Goal: Transaction & Acquisition: Purchase product/service

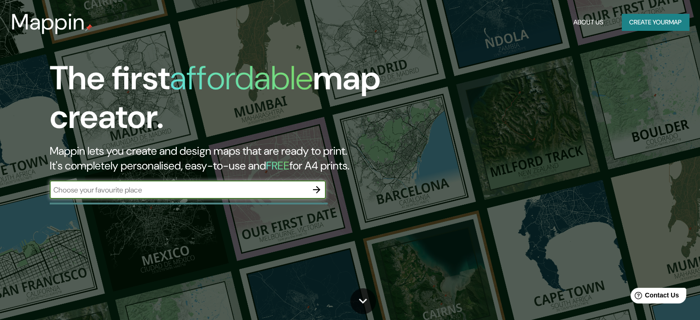
click at [145, 192] on input "text" at bounding box center [179, 189] width 258 height 11
click at [241, 189] on input "text" at bounding box center [179, 189] width 258 height 11
type input "heraklion"
click at [316, 187] on icon "button" at bounding box center [316, 189] width 11 height 11
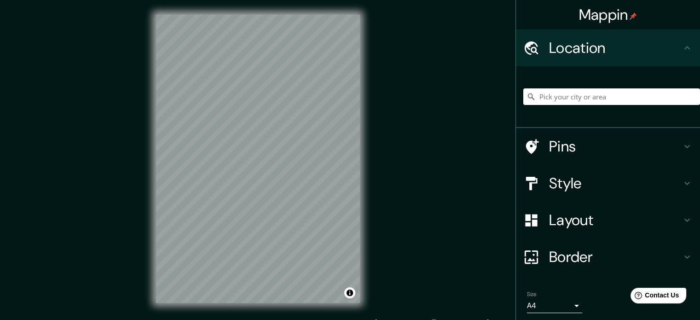
click at [388, 217] on div "Mappin Location Pins Style Layout Border Choose a border. Hint : you can make l…" at bounding box center [350, 166] width 700 height 332
click at [609, 135] on div "Pins" at bounding box center [608, 146] width 184 height 37
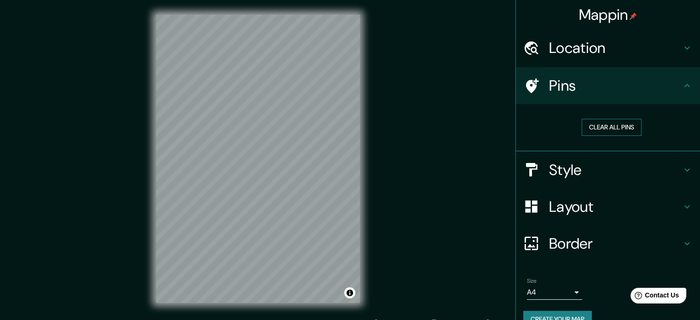
click at [605, 127] on button "Clear all pins" at bounding box center [611, 127] width 60 height 17
click at [619, 161] on h4 "Style" at bounding box center [615, 170] width 132 height 18
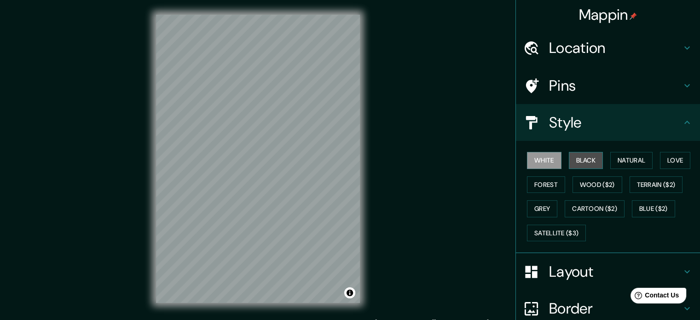
click at [582, 164] on button "Black" at bounding box center [586, 160] width 34 height 17
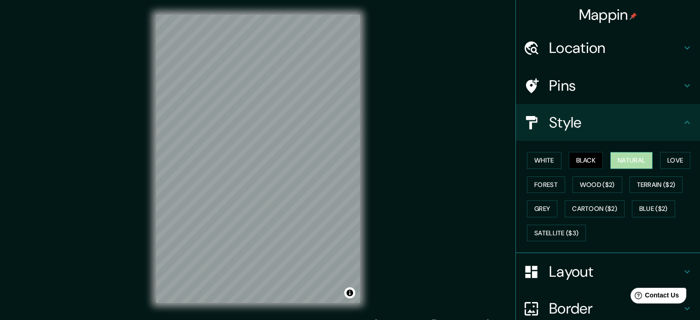
click at [621, 167] on button "Natural" at bounding box center [631, 160] width 42 height 17
click at [665, 162] on button "Love" at bounding box center [675, 160] width 30 height 17
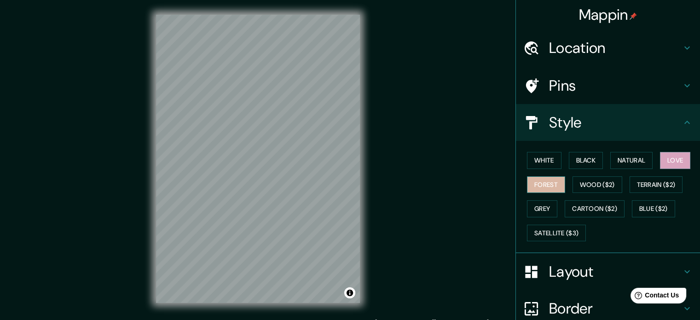
click at [542, 181] on button "Forest" at bounding box center [546, 184] width 38 height 17
click at [599, 188] on button "Wood ($2)" at bounding box center [597, 184] width 50 height 17
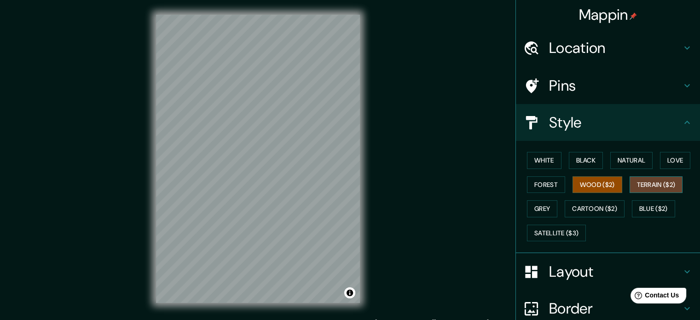
click at [659, 187] on button "Terrain ($2)" at bounding box center [655, 184] width 53 height 17
click at [540, 206] on button "Grey" at bounding box center [542, 208] width 30 height 17
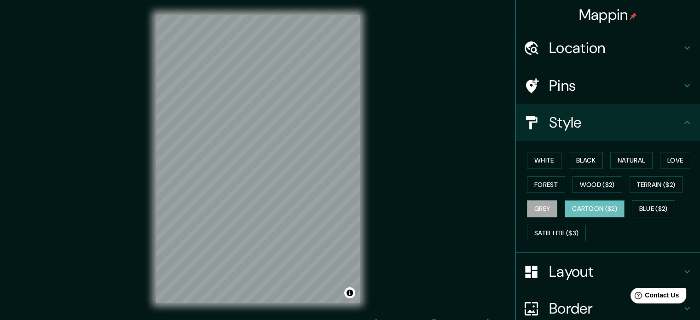
click at [594, 206] on button "Cartoon ($2)" at bounding box center [594, 208] width 60 height 17
click at [651, 206] on button "Blue ($2)" at bounding box center [653, 208] width 43 height 17
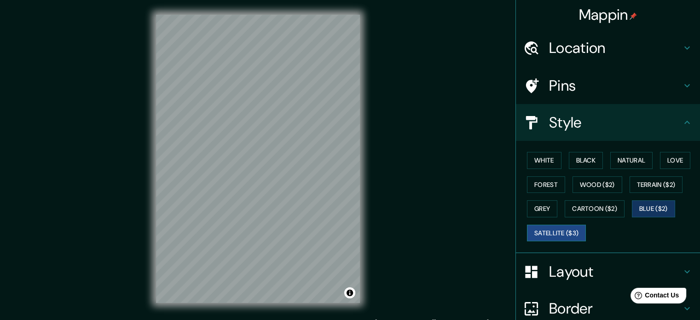
click at [559, 232] on button "Satellite ($3)" at bounding box center [556, 232] width 59 height 17
click at [654, 211] on button "Blue ($2)" at bounding box center [653, 208] width 43 height 17
click at [543, 159] on button "White" at bounding box center [544, 160] width 34 height 17
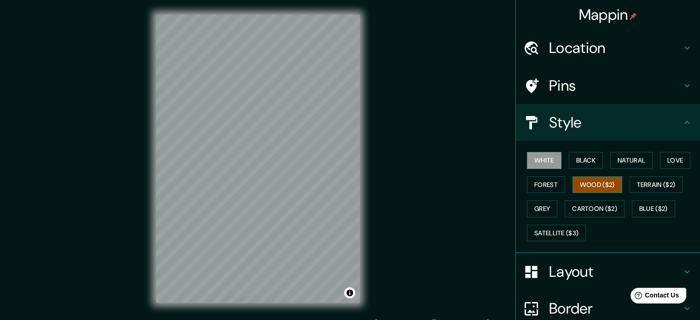
scroll to position [82, 0]
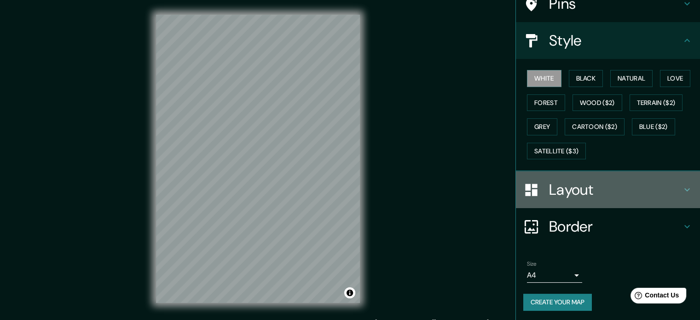
click at [613, 187] on h4 "Layout" at bounding box center [615, 189] width 132 height 18
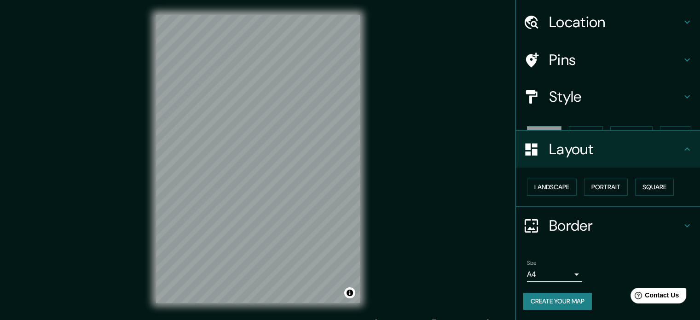
scroll to position [10, 0]
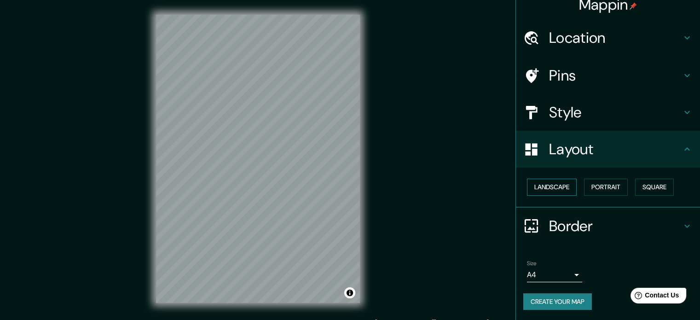
click at [543, 185] on button "Landscape" at bounding box center [552, 186] width 50 height 17
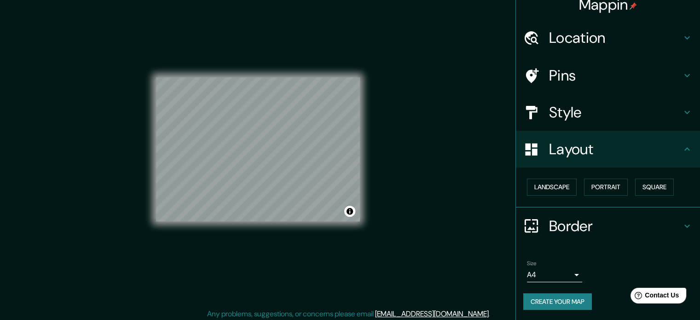
scroll to position [12, 0]
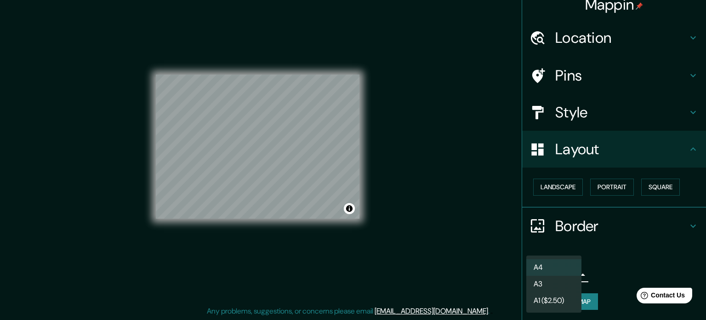
click at [542, 272] on body "Mappin Location Pins Style Layout Landscape Portrait Square Border Choose a bor…" at bounding box center [353, 148] width 706 height 320
click at [571, 287] on li "A3" at bounding box center [554, 284] width 55 height 17
type input "a4"
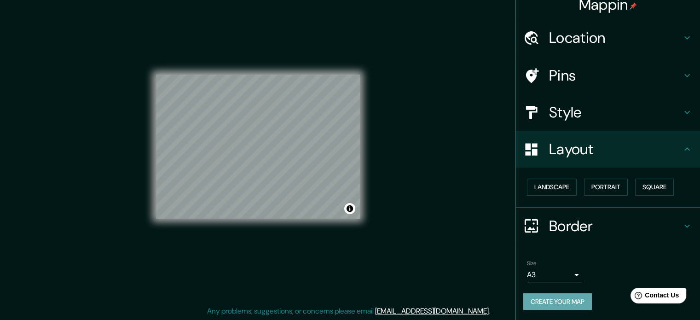
click at [538, 299] on button "Create your map" at bounding box center [557, 301] width 69 height 17
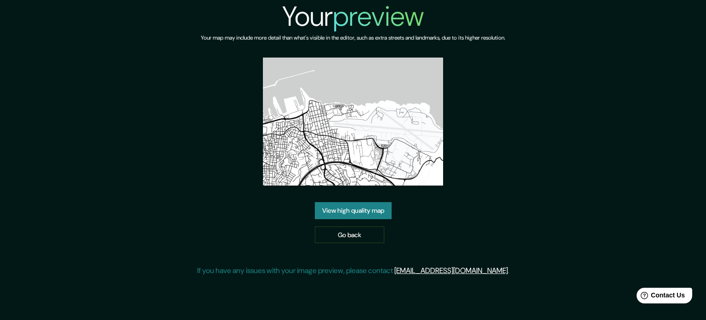
click at [368, 202] on link "View high quality map" at bounding box center [353, 210] width 77 height 17
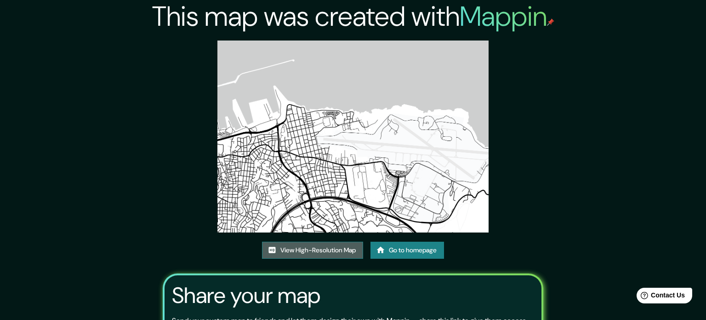
click at [336, 241] on link "View High-Resolution Map" at bounding box center [312, 249] width 101 height 17
